Goal: Transaction & Acquisition: Purchase product/service

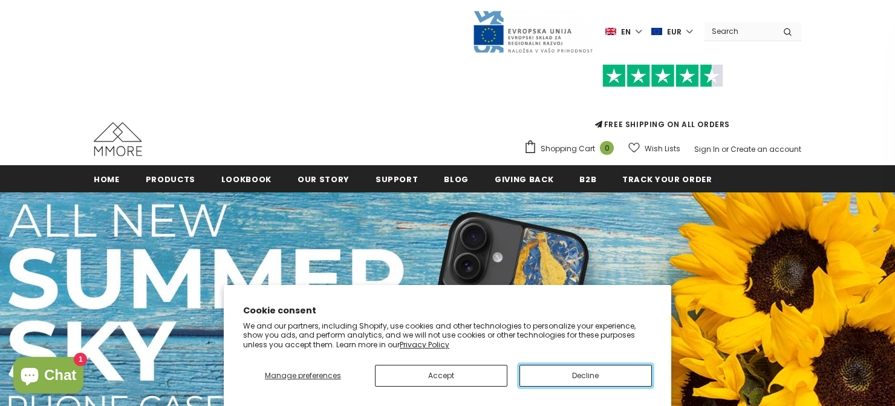
click at [584, 379] on button "Decline" at bounding box center [585, 376] width 132 height 22
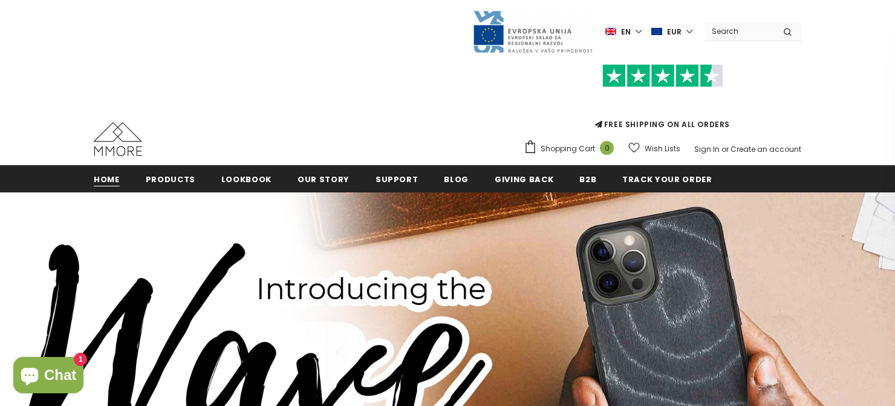
click at [107, 178] on span "Home" at bounding box center [107, 179] width 26 height 11
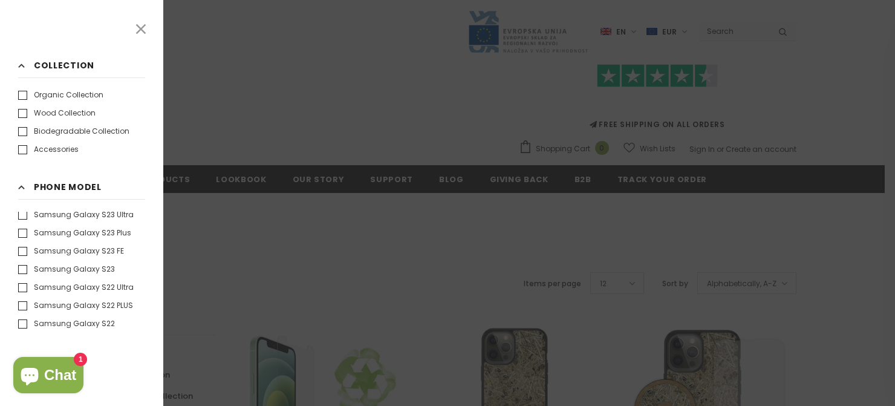
scroll to position [862, 0]
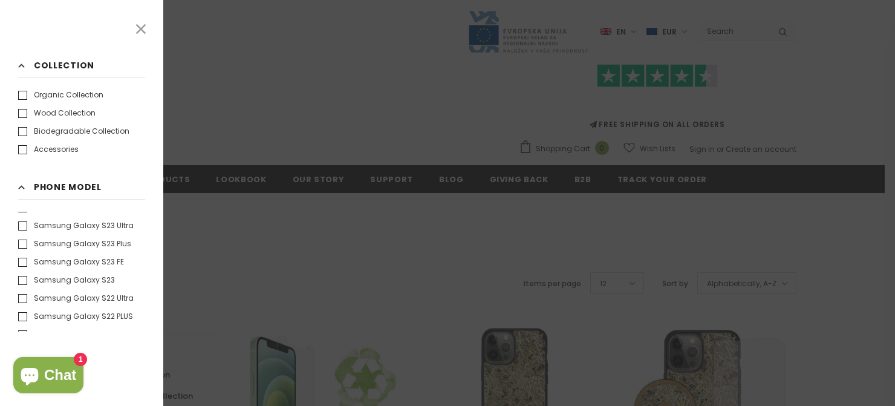
click at [23, 276] on label "Samsung Galaxy S23" at bounding box center [66, 280] width 97 height 12
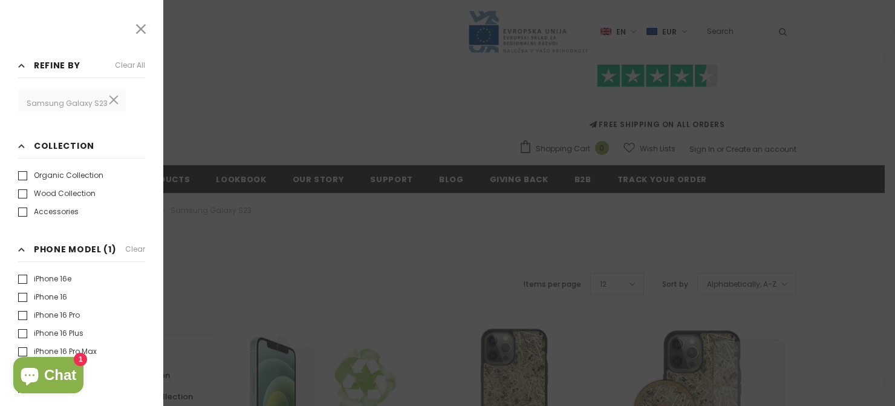
click at [140, 28] on icon at bounding box center [141, 29] width 10 height 10
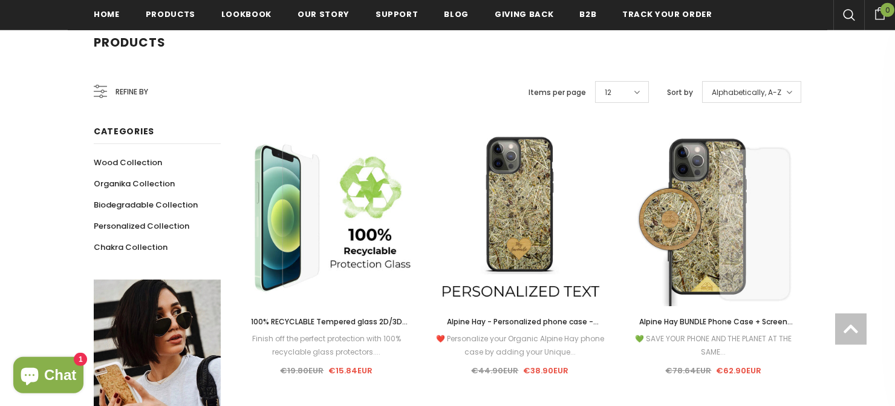
scroll to position [232, 0]
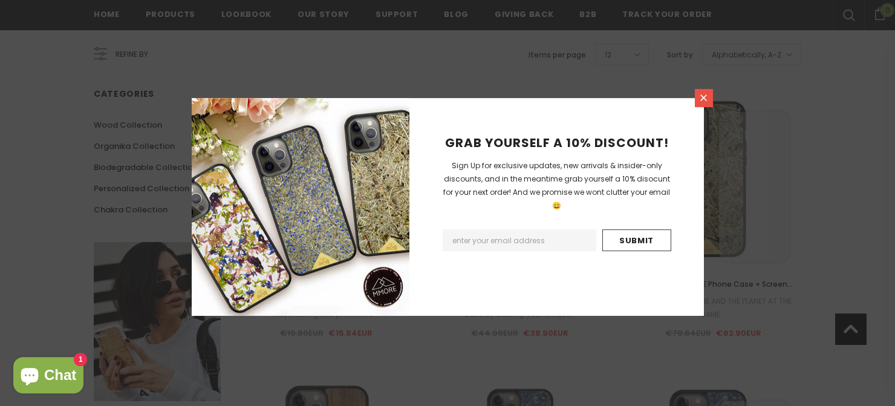
click at [701, 102] on icon at bounding box center [704, 98] width 10 height 10
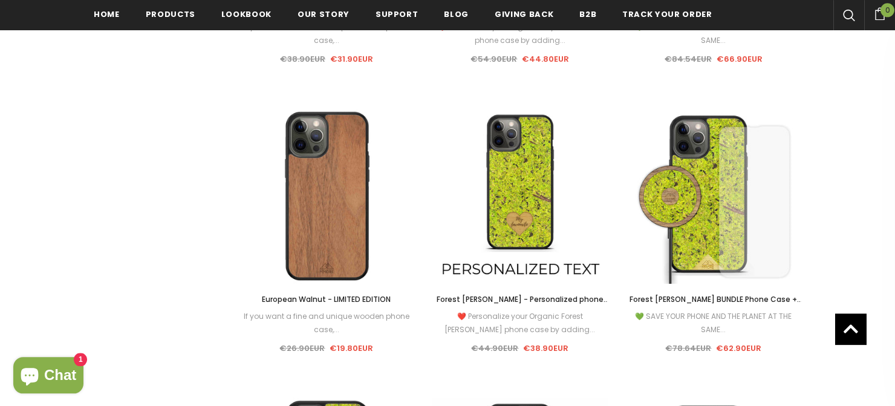
scroll to position [1667, 0]
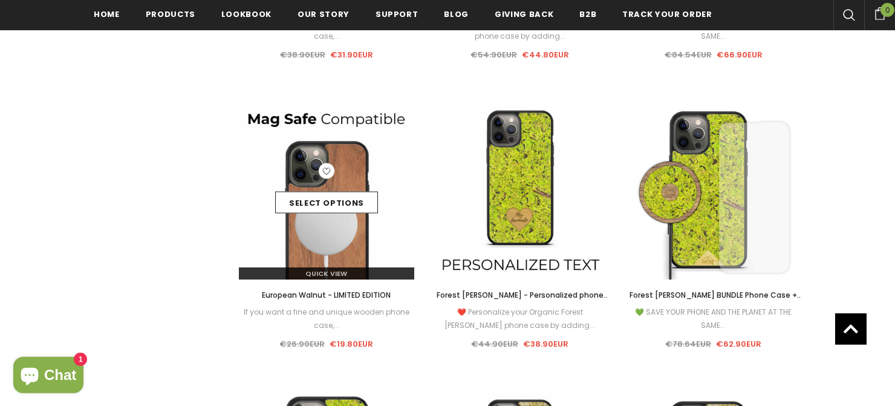
click at [340, 225] on img at bounding box center [326, 191] width 175 height 175
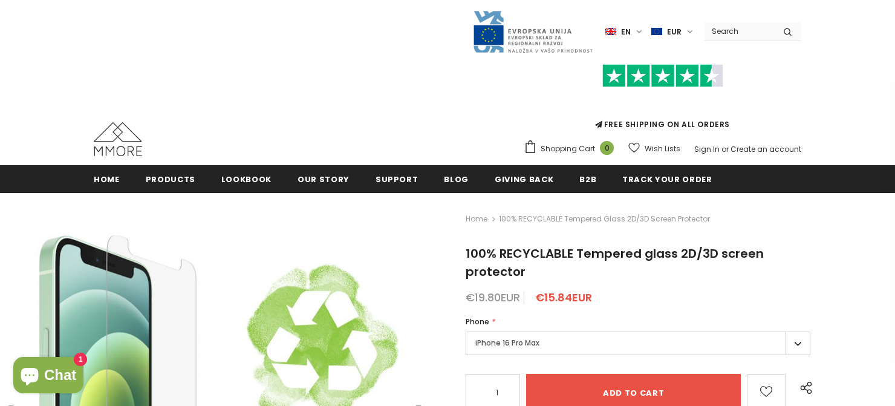
click at [795, 345] on label "iPhone 16 Pro Max" at bounding box center [638, 343] width 345 height 24
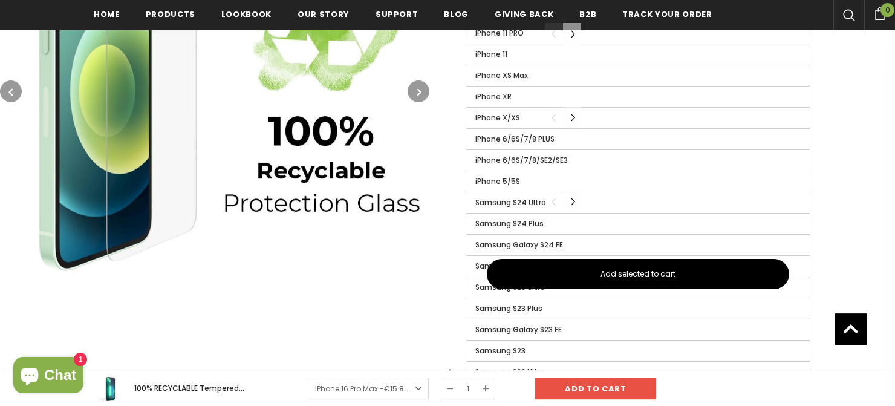
scroll to position [795, 0]
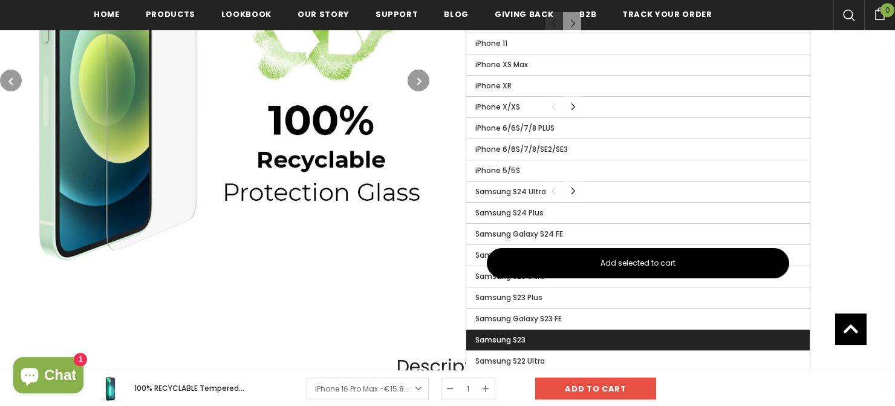
click at [674, 337] on label "Samsung S23" at bounding box center [638, 340] width 344 height 21
click at [0, 0] on input "Samsung S23" at bounding box center [0, 0] width 0 height 0
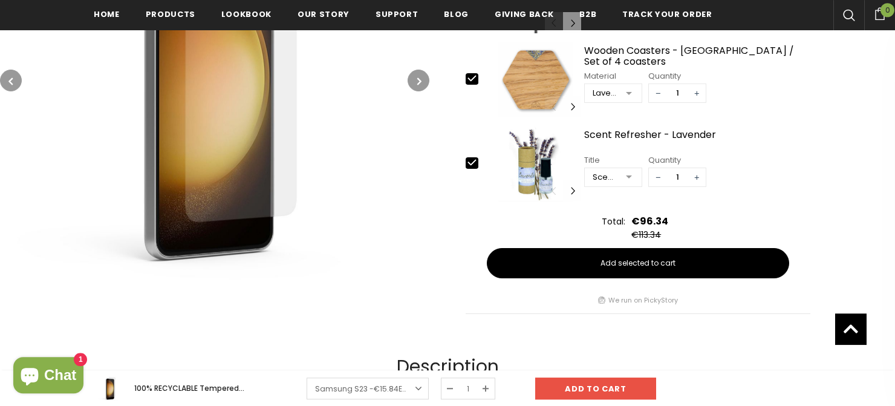
click at [476, 79] on icon at bounding box center [472, 78] width 13 height 13
type input "0"
click at [474, 167] on icon at bounding box center [472, 162] width 13 height 13
type input "0"
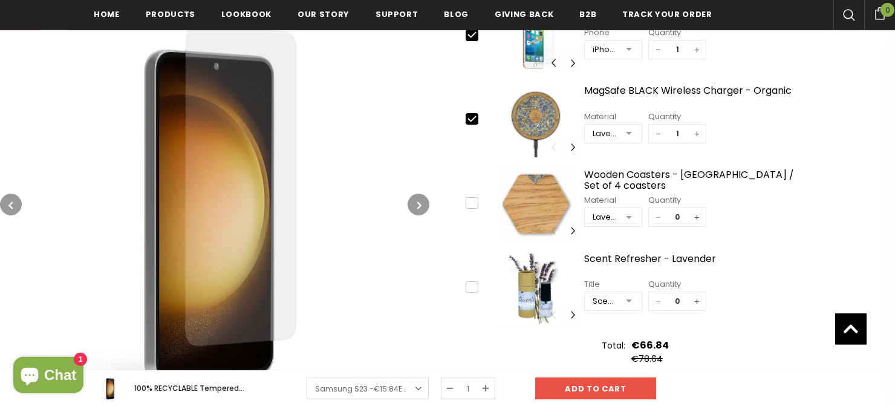
scroll to position [481, 0]
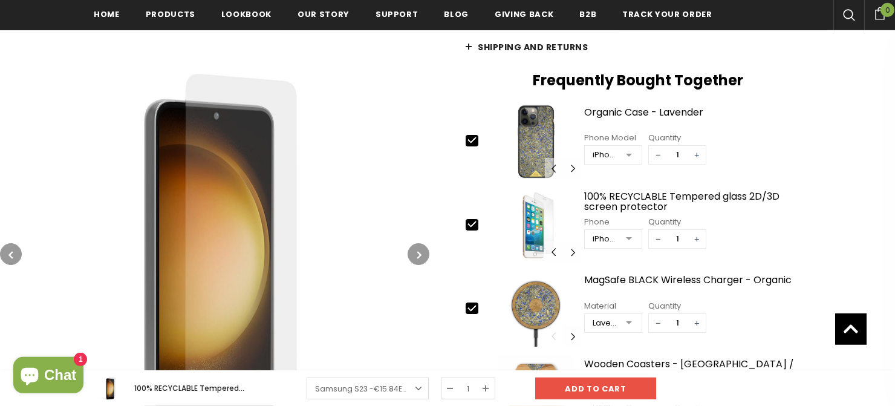
click at [475, 307] on icon at bounding box center [472, 307] width 8 height 5
type input "0"
click at [469, 138] on icon at bounding box center [472, 140] width 13 height 13
type input "0"
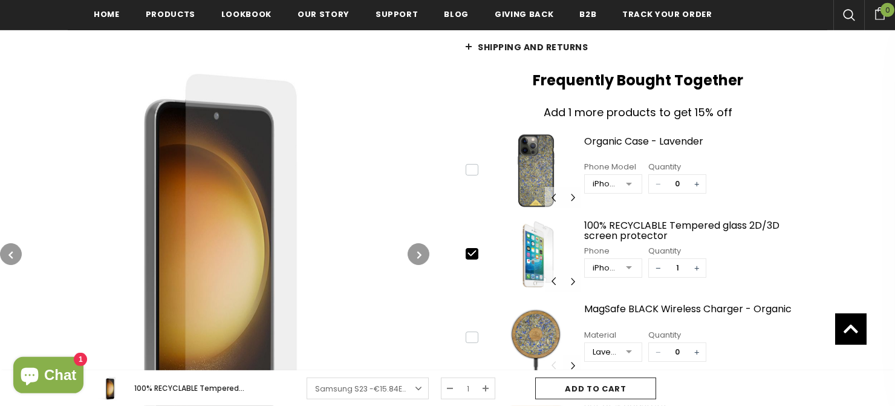
click at [610, 386] on input "Add to cart" at bounding box center [595, 388] width 121 height 22
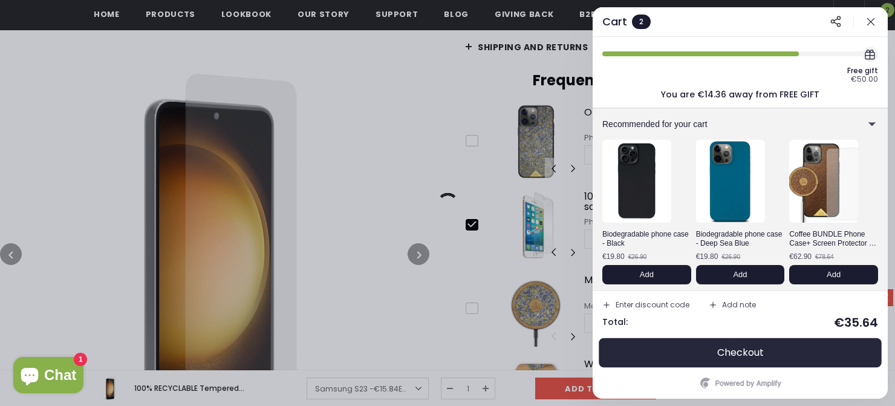
click at [728, 356] on span "Checkout" at bounding box center [740, 353] width 47 height 12
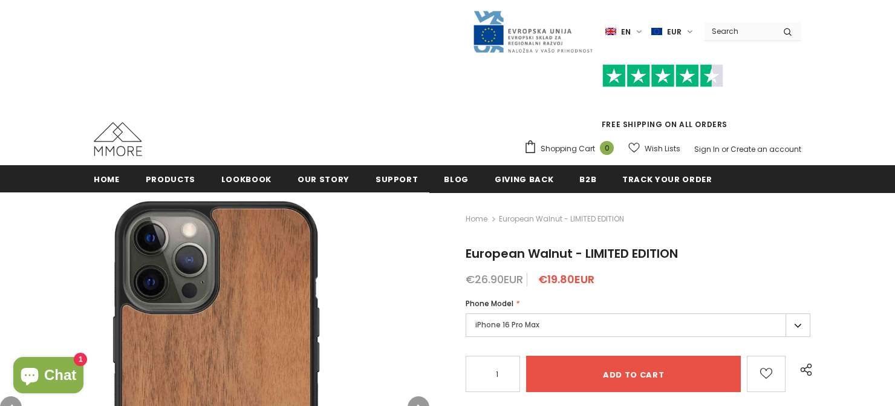
click at [795, 324] on label "iPhone 16 Pro Max" at bounding box center [638, 325] width 345 height 24
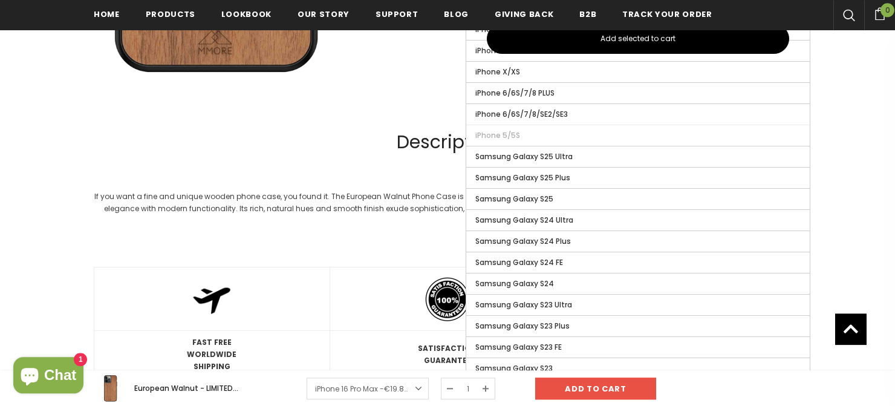
scroll to position [847, 0]
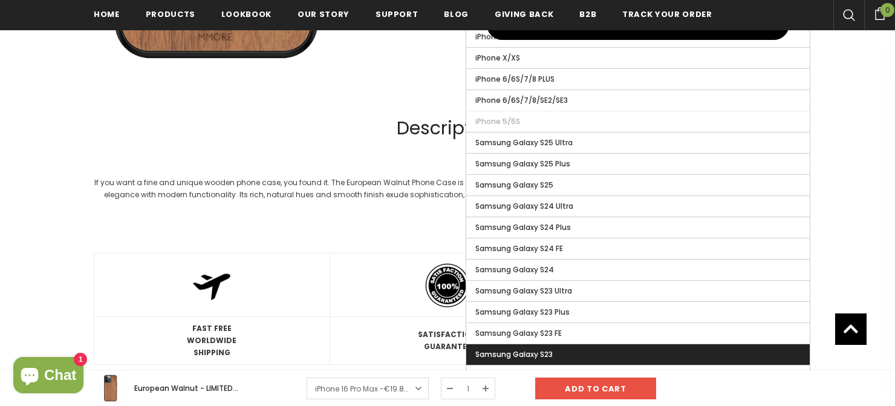
click at [683, 353] on label "Samsung Galaxy S23" at bounding box center [638, 354] width 344 height 21
click at [0, 0] on input "Samsung Galaxy S23" at bounding box center [0, 0] width 0 height 0
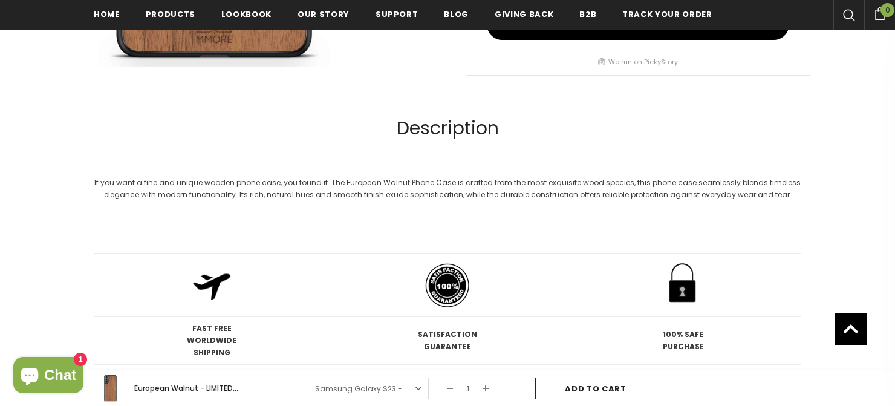
click at [601, 393] on input "Add to cart" at bounding box center [595, 388] width 121 height 22
